Goal: Information Seeking & Learning: Check status

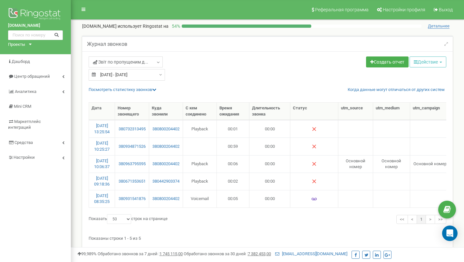
select select "50"
click at [133, 75] on input "[DATE] - [DATE]" at bounding box center [127, 75] width 76 height 12
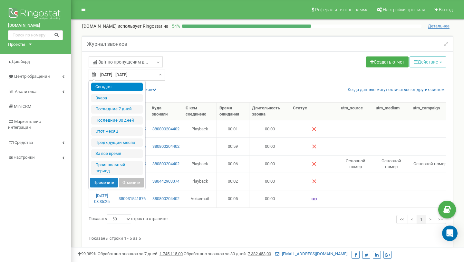
click at [134, 85] on li "Сегодня" at bounding box center [117, 87] width 52 height 9
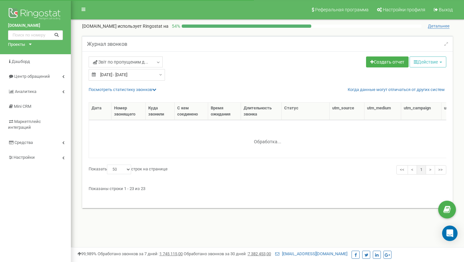
select select "50"
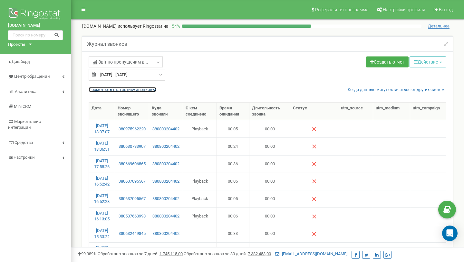
click at [129, 90] on link "Посмотреть cтатистику звонков" at bounding box center [123, 89] width 68 height 5
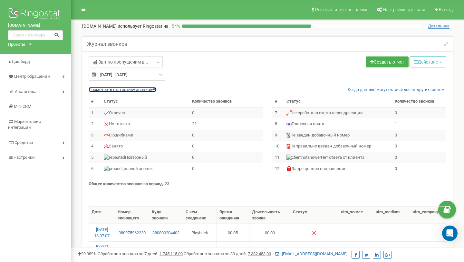
click at [129, 90] on link "Посмотреть cтатистику звонков" at bounding box center [123, 89] width 68 height 5
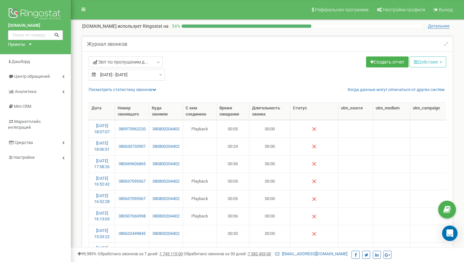
click at [116, 68] on div "Звіт по пропущеним д... Звіт по пропущеним дзвінкам Вхідні дзвінки" at bounding box center [176, 62] width 174 height 13
click at [121, 60] on span "Звіт по пропущеним д..." at bounding box center [120, 62] width 55 height 6
click at [114, 98] on link "Вхідні дзвінки" at bounding box center [126, 97] width 64 height 6
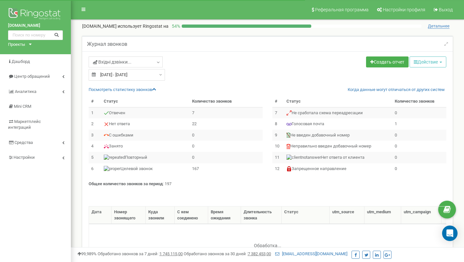
select select "50"
